Goal: Information Seeking & Learning: Learn about a topic

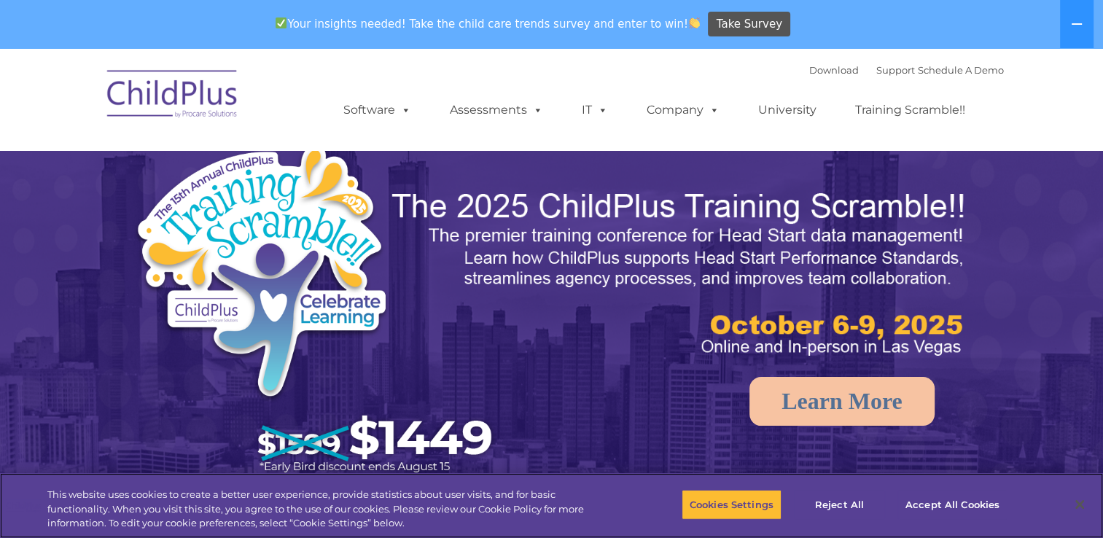
select select "MEDIUM"
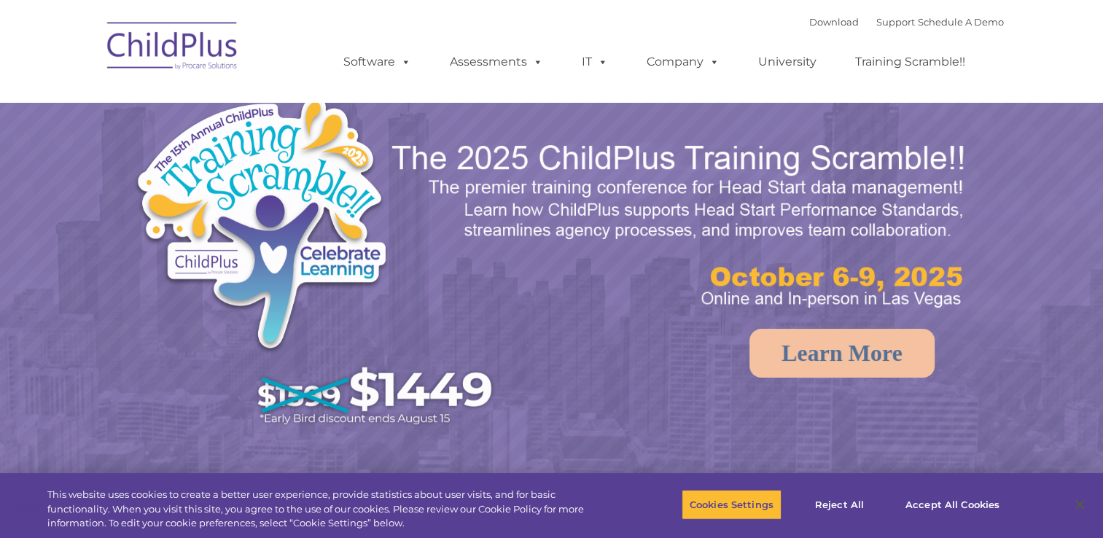
select select "MEDIUM"
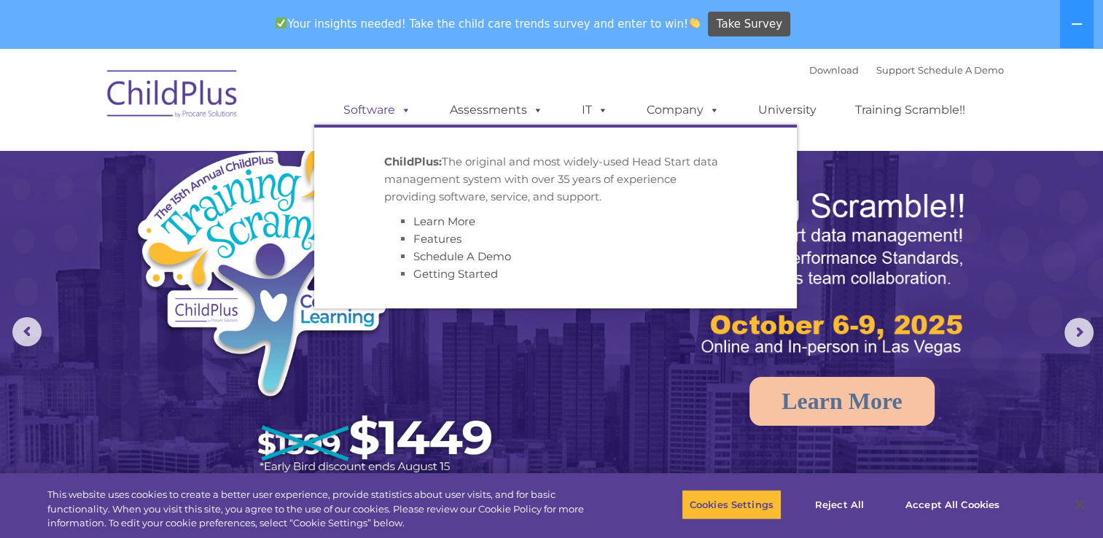
click at [407, 112] on span at bounding box center [403, 110] width 16 height 14
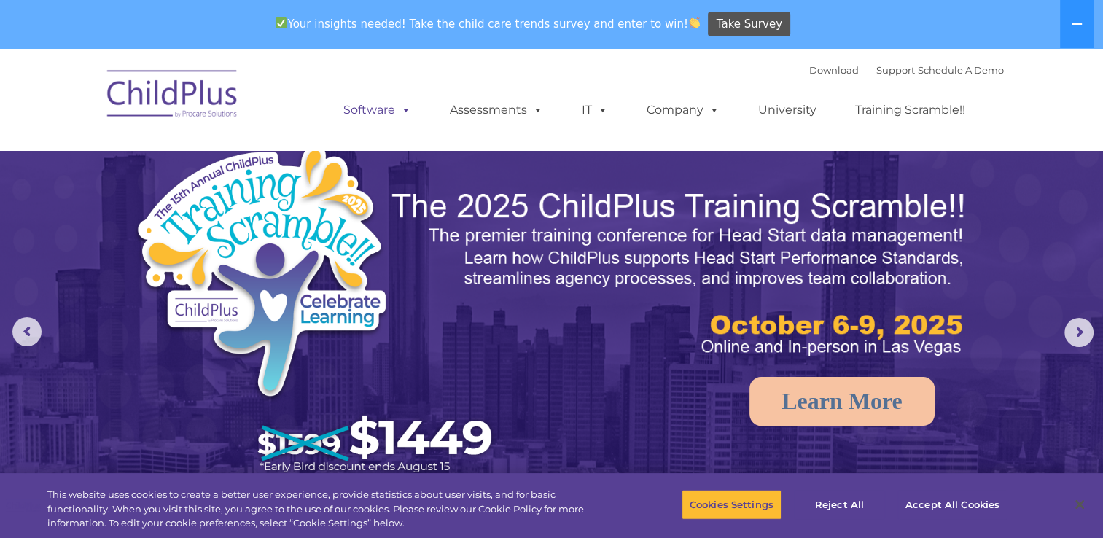
click at [407, 112] on span at bounding box center [403, 110] width 16 height 14
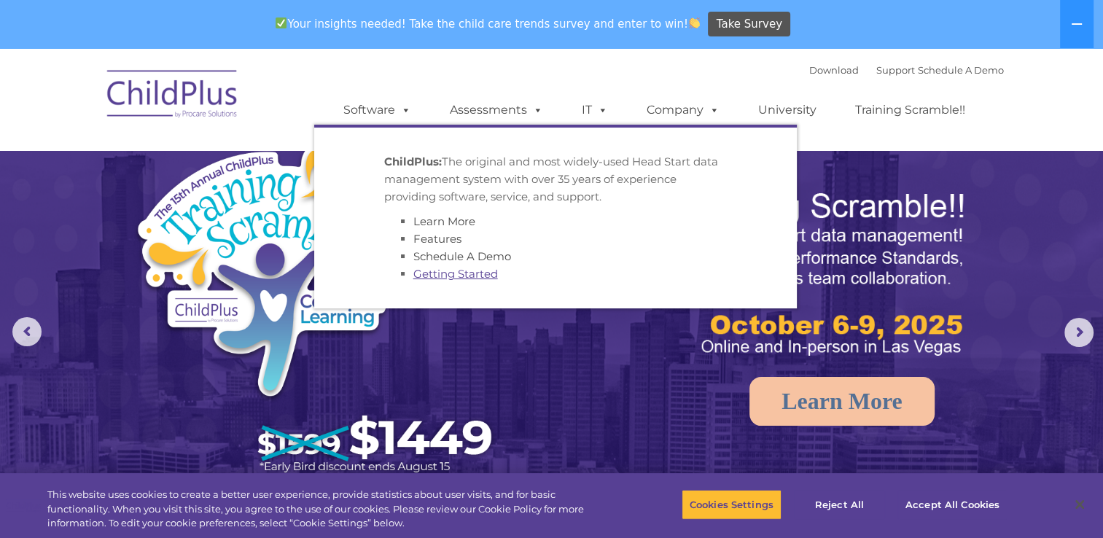
click at [463, 278] on link "Getting Started" at bounding box center [455, 274] width 85 height 14
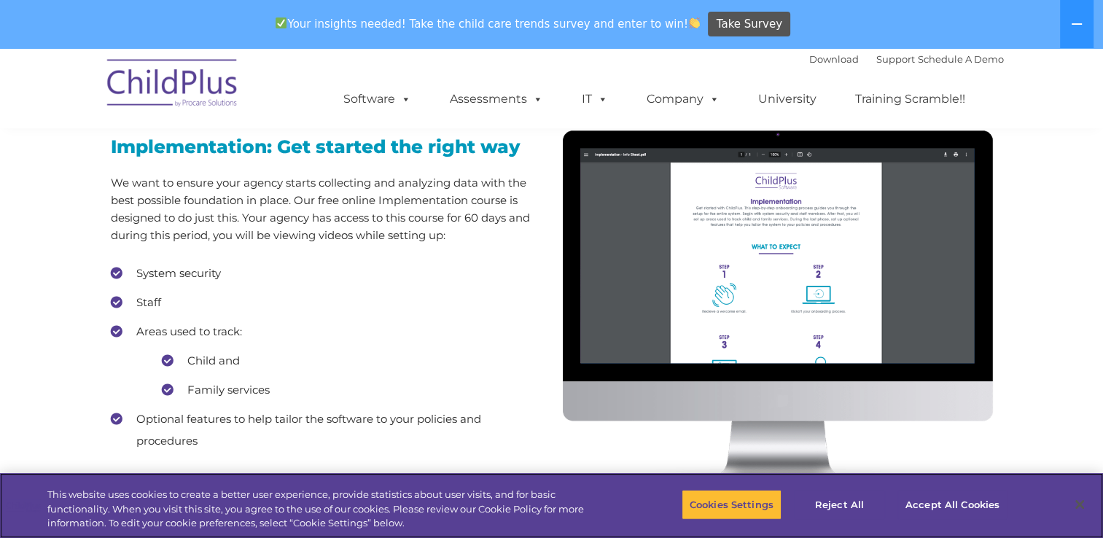
scroll to position [1268, 0]
